Goal: Task Accomplishment & Management: Use online tool/utility

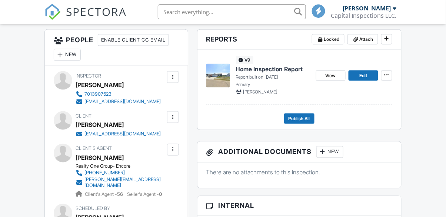
scroll to position [158, 0]
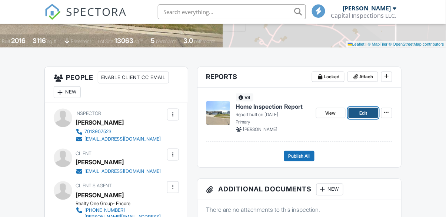
click at [360, 116] on span "Edit" at bounding box center [363, 112] width 8 height 7
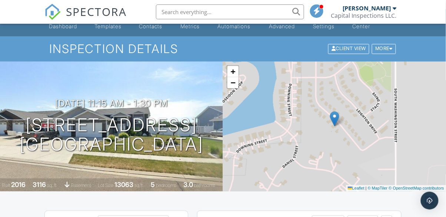
scroll to position [0, 0]
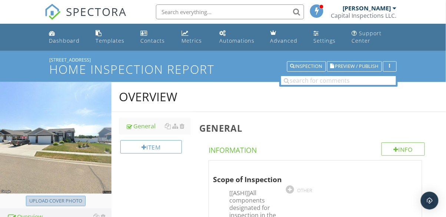
click at [55, 201] on div "Upload cover photo" at bounding box center [55, 200] width 53 height 7
type input "C:\fakepath\2025-8-29-1.jpg"
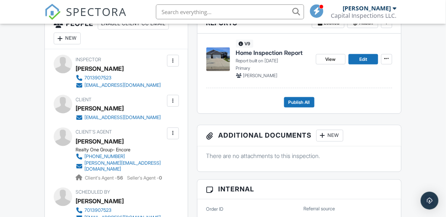
scroll to position [183, 0]
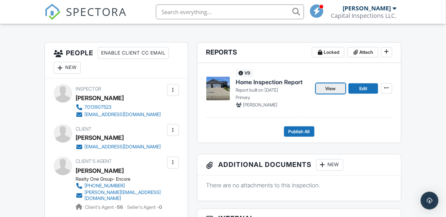
click at [332, 92] on span "View" at bounding box center [331, 88] width 10 height 7
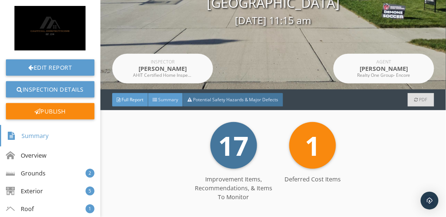
click at [163, 97] on span "Summary" at bounding box center [168, 99] width 20 height 6
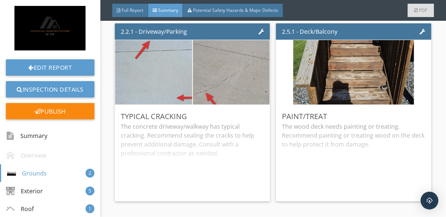
scroll to position [193, 0]
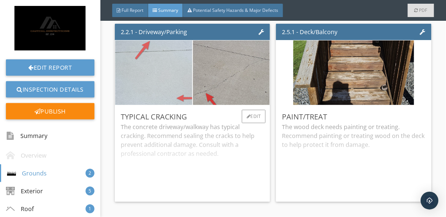
click at [131, 69] on img at bounding box center [153, 72] width 193 height 144
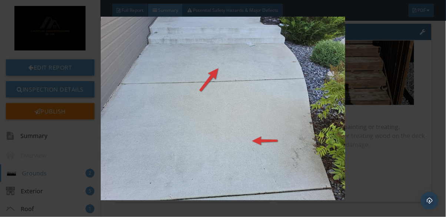
click at [382, 113] on img at bounding box center [223, 108] width 401 height 183
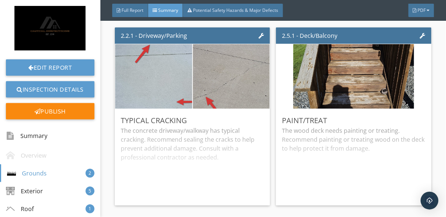
scroll to position [183, 0]
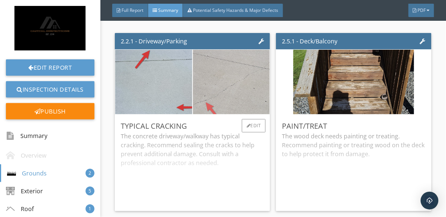
click at [260, 103] on img at bounding box center [231, 82] width 193 height 144
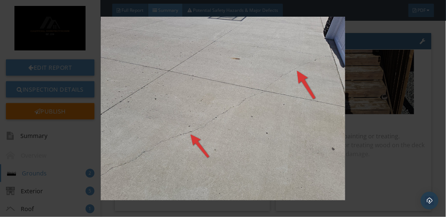
click at [396, 97] on img at bounding box center [223, 108] width 401 height 183
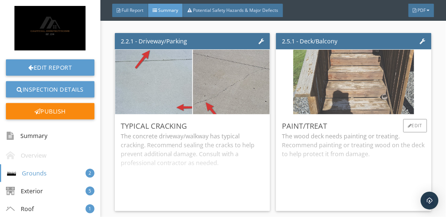
click at [373, 99] on img at bounding box center [353, 81] width 121 height 161
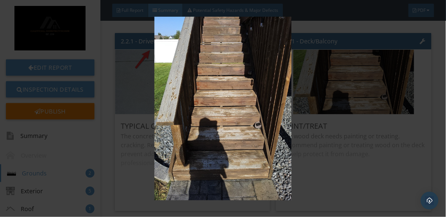
click at [383, 112] on img at bounding box center [223, 108] width 401 height 183
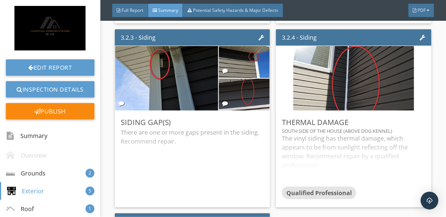
scroll to position [587, 0]
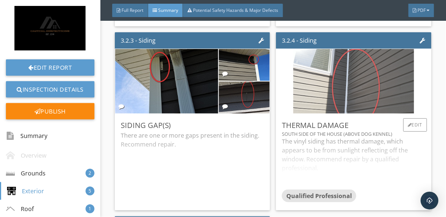
click at [391, 97] on img at bounding box center [353, 81] width 121 height 161
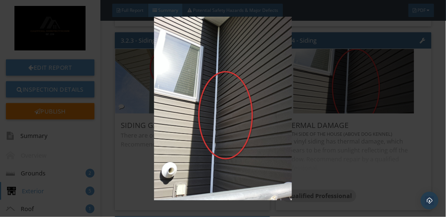
click at [391, 130] on img at bounding box center [223, 108] width 401 height 183
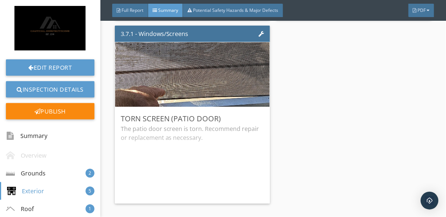
scroll to position [776, 0]
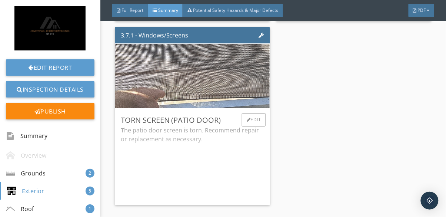
click at [127, 68] on img at bounding box center [192, 76] width 286 height 161
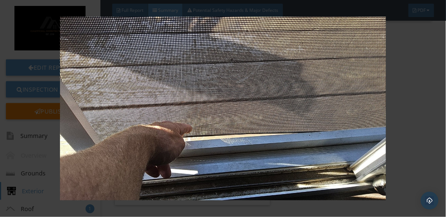
click at [403, 89] on img at bounding box center [223, 108] width 401 height 183
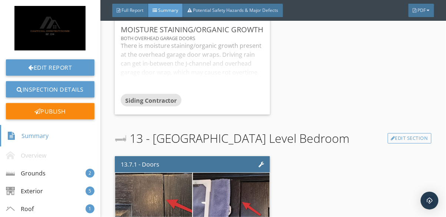
scroll to position [1290, 0]
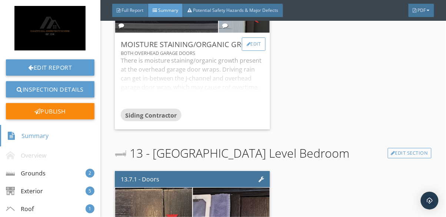
click at [255, 48] on div "Edit" at bounding box center [254, 43] width 24 height 13
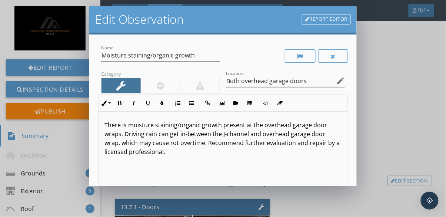
click at [121, 129] on p "There is moisture staining/organic growth present at the overhead garage door w…" at bounding box center [222, 138] width 237 height 36
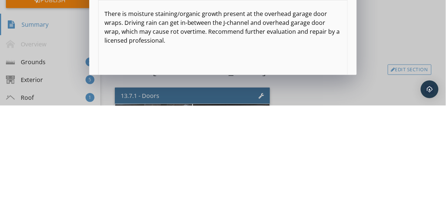
click at [132, 164] on div "There is moisture staining/organic growth present at the overhead garage door w…" at bounding box center [223, 169] width 249 height 117
click at [123, 135] on p "There is moisture staining/organic growth present at the overhead garage door w…" at bounding box center [222, 138] width 237 height 36
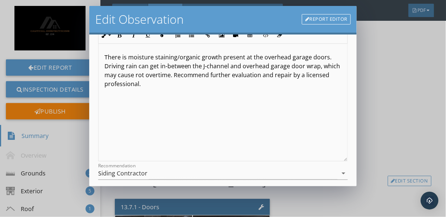
scroll to position [70, 0]
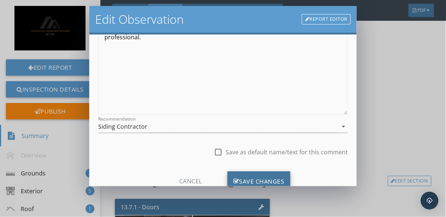
click at [286, 181] on div "Save Changes" at bounding box center [258, 181] width 63 height 20
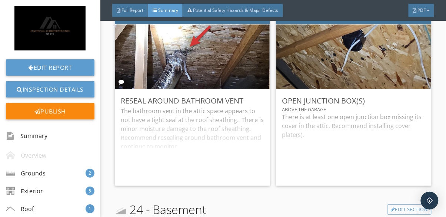
scroll to position [2141, 0]
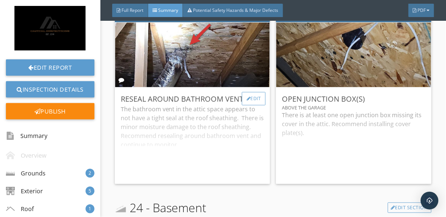
click at [257, 100] on div "Edit" at bounding box center [254, 98] width 24 height 13
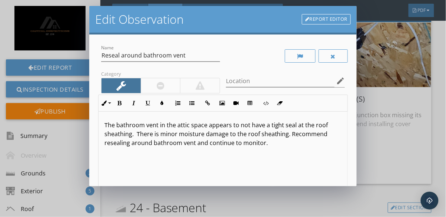
click at [146, 123] on p "The bathroom vent in the attic space appears to not have a tight seal at the ro…" at bounding box center [222, 133] width 237 height 27
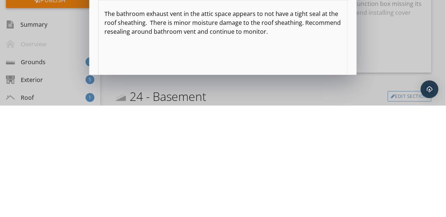
click at [329, 172] on div "The bathroom exhaust vent in the attic space appears to not have a tight seal a…" at bounding box center [223, 169] width 249 height 117
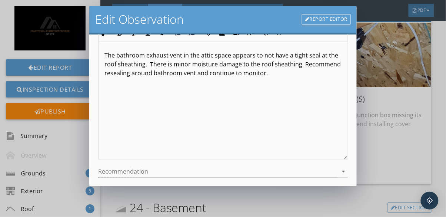
scroll to position [70, 0]
click at [150, 58] on p "The bathroom exhaust vent in the attic space appears to not have a tight seal a…" at bounding box center [222, 63] width 237 height 27
click at [152, 69] on p "The bathroom exhaust vent in the attic space appears to not have a tight seal a…" at bounding box center [222, 63] width 237 height 27
click at [144, 63] on p "The bathroom exhaust vent in the attic space appears to not have a tight seal a…" at bounding box center [222, 63] width 237 height 27
click at [151, 65] on p "The bathroom exhaust vent in the attic space appears to not have a tight seal a…" at bounding box center [222, 63] width 237 height 27
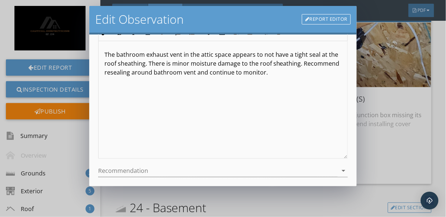
click at [337, 82] on div "The bathroom exhaust vent in the attic space appears to not have a tight seal a…" at bounding box center [223, 99] width 249 height 117
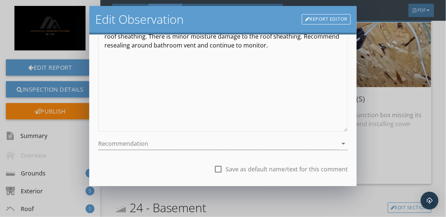
scroll to position [114, 0]
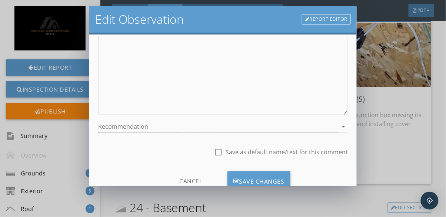
click at [316, 154] on label "Save as default name/text for this comment" at bounding box center [287, 151] width 122 height 7
checkbox input "true"
click at [289, 181] on div "Save Changes" at bounding box center [258, 181] width 63 height 20
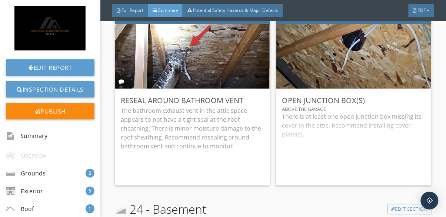
scroll to position [2139, 0]
click at [253, 104] on div "Edit" at bounding box center [254, 100] width 24 height 13
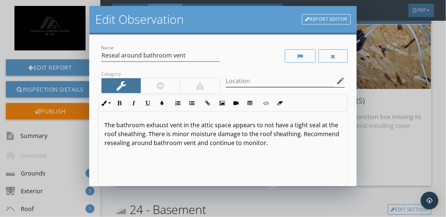
click at [297, 87] on div "Location edit" at bounding box center [285, 81] width 119 height 12
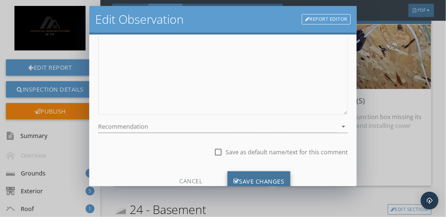
type input "Over the house"
click at [282, 177] on div "Save Changes" at bounding box center [258, 181] width 63 height 20
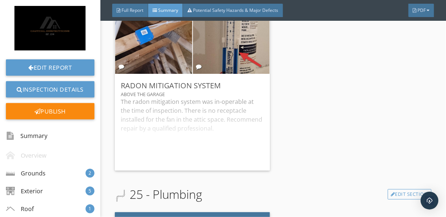
scroll to position [2374, 0]
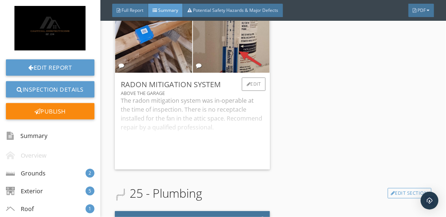
click at [257, 94] on div "Above the garage" at bounding box center [193, 93] width 144 height 6
click at [256, 90] on div "Edit" at bounding box center [254, 83] width 24 height 13
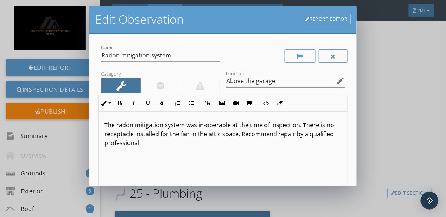
scroll to position [114, 0]
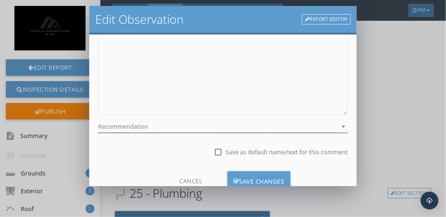
click at [301, 128] on div at bounding box center [217, 126] width 239 height 12
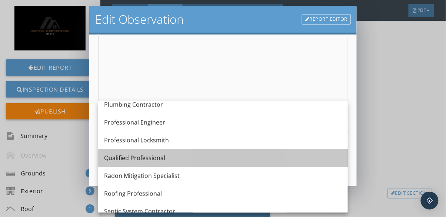
scroll to position [808, 0]
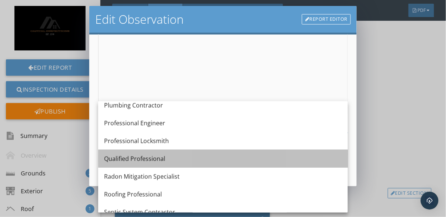
click at [304, 155] on div "Qualified Professional" at bounding box center [223, 158] width 238 height 9
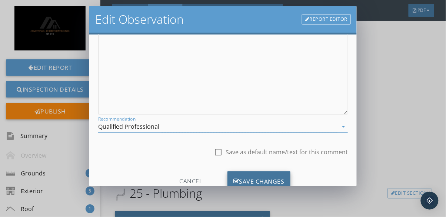
click at [286, 181] on div "Save Changes" at bounding box center [258, 181] width 63 height 20
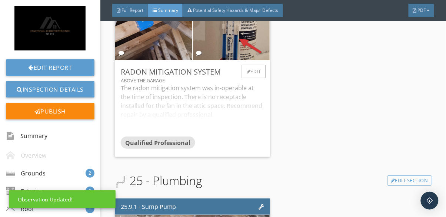
click at [139, 96] on div "The radon mitigation system was in-operable at the time of inspection. There is…" at bounding box center [193, 109] width 144 height 53
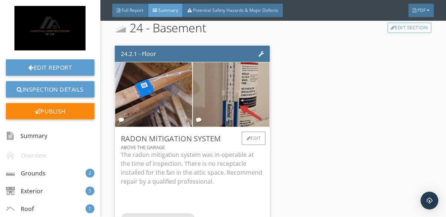
scroll to position [2318, 0]
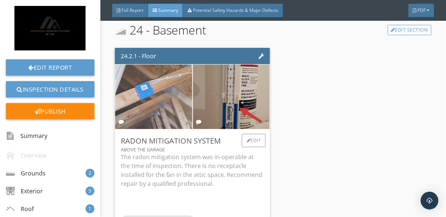
click at [139, 77] on img at bounding box center [153, 96] width 121 height 161
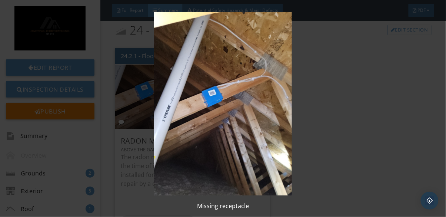
click at [344, 131] on img at bounding box center [223, 103] width 401 height 183
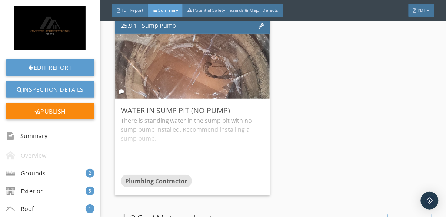
scroll to position [2579, 0]
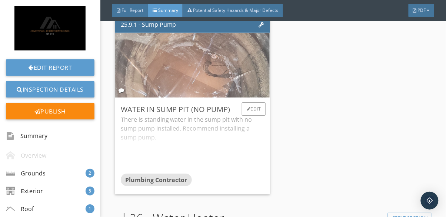
click at [146, 56] on img at bounding box center [192, 64] width 215 height 161
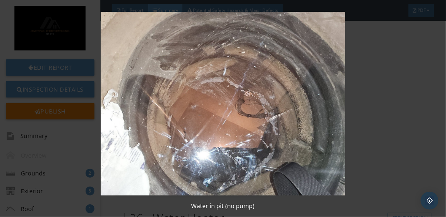
click at [131, 45] on img at bounding box center [223, 103] width 401 height 183
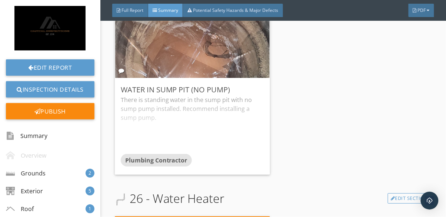
scroll to position [2604, 0]
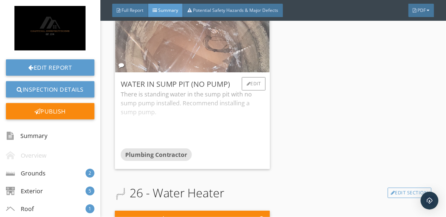
click at [133, 39] on img at bounding box center [192, 39] width 215 height 161
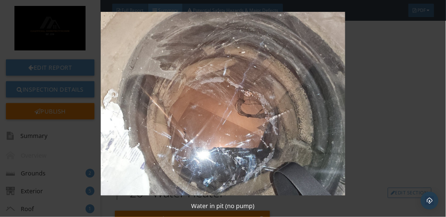
click at [379, 104] on img at bounding box center [223, 103] width 401 height 183
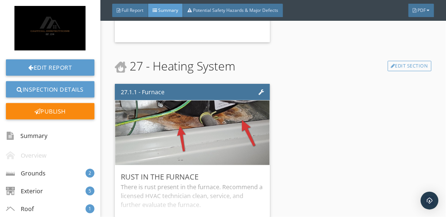
scroll to position [2962, 0]
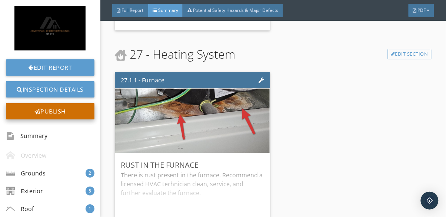
click at [38, 112] on div at bounding box center [37, 111] width 6 height 6
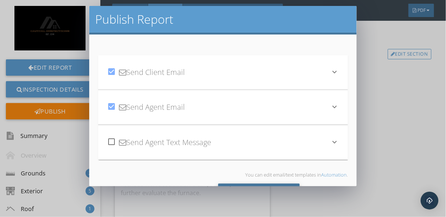
click at [288, 195] on div "Send All" at bounding box center [259, 193] width 82 height 20
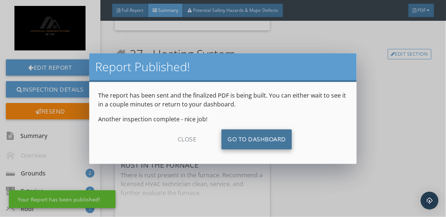
click at [237, 140] on link "Go To Dashboard" at bounding box center [257, 139] width 70 height 20
